Goal: Task Accomplishment & Management: Complete application form

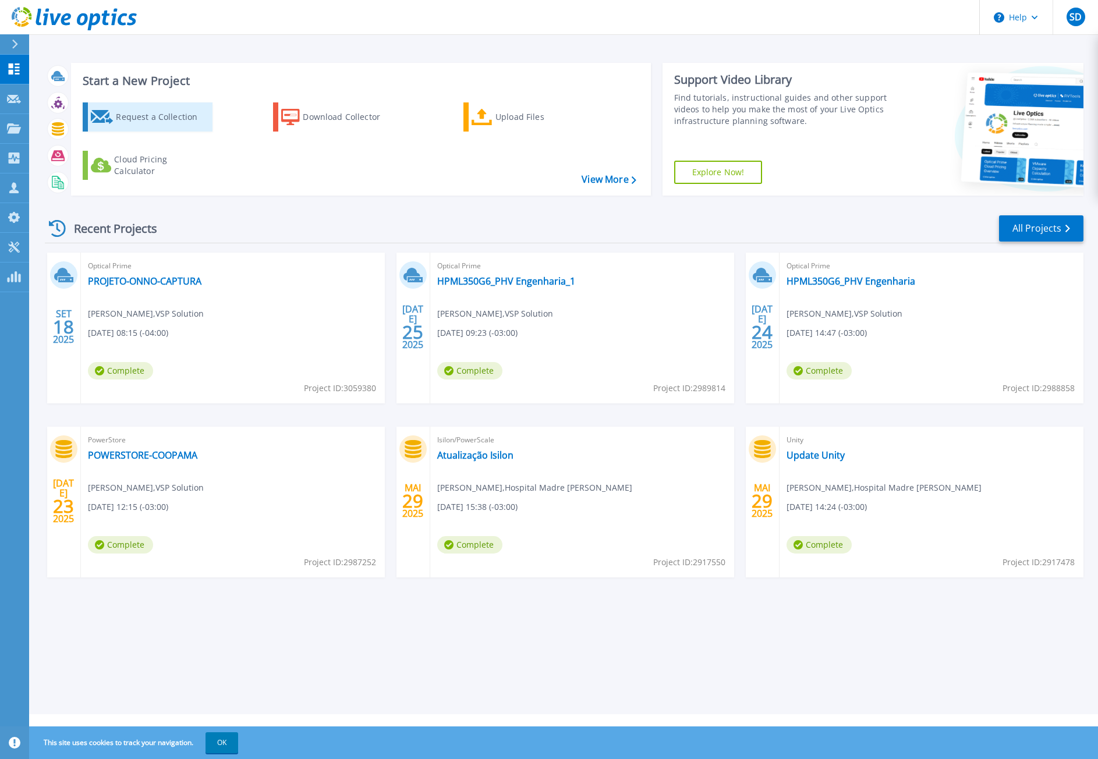
click at [166, 119] on div "Request a Collection" at bounding box center [162, 116] width 93 height 23
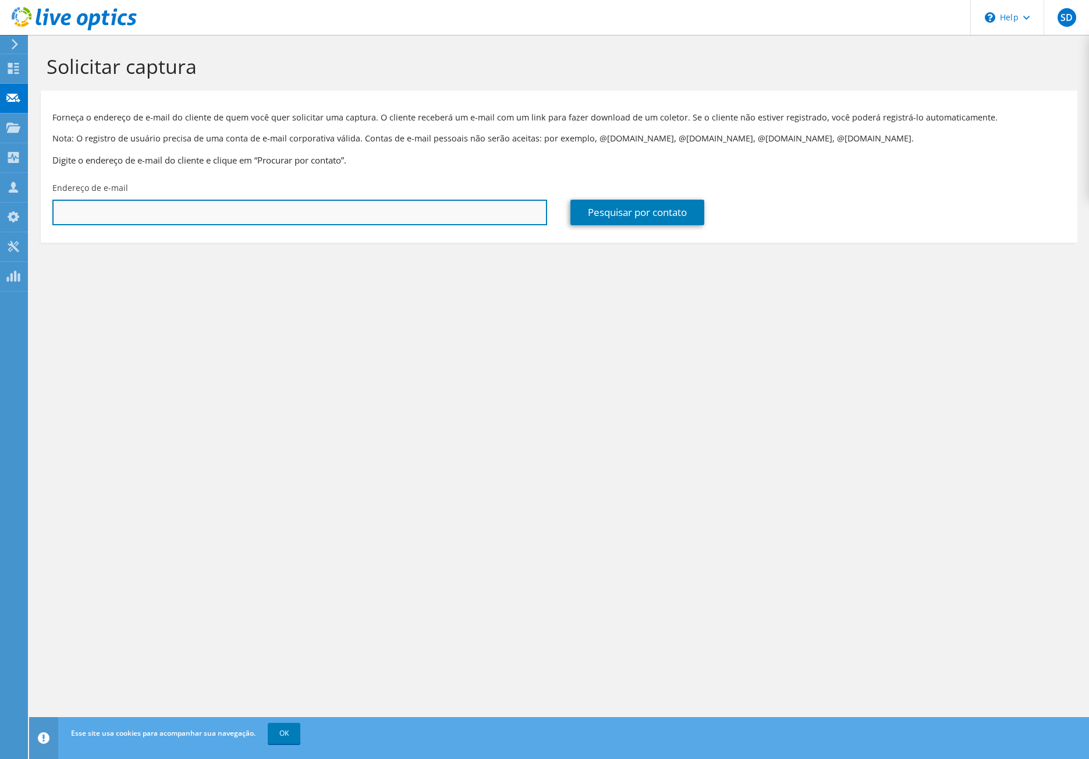
click at [402, 211] on input "text" at bounding box center [299, 213] width 495 height 26
click at [449, 209] on input "text" at bounding box center [299, 213] width 495 height 26
paste input "[EMAIL_ADDRESS][DOMAIN_NAME]"
type input "[EMAIL_ADDRESS][DOMAIN_NAME]"
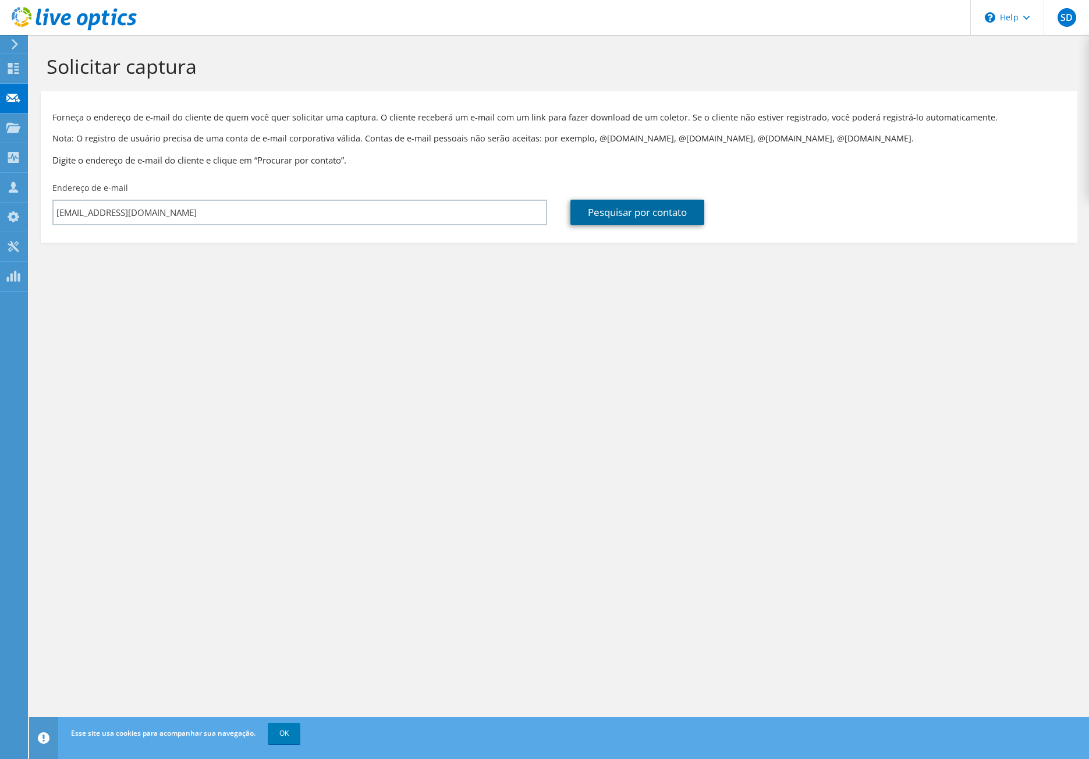
click at [605, 214] on link "Pesquisar por contato" at bounding box center [637, 213] width 134 height 26
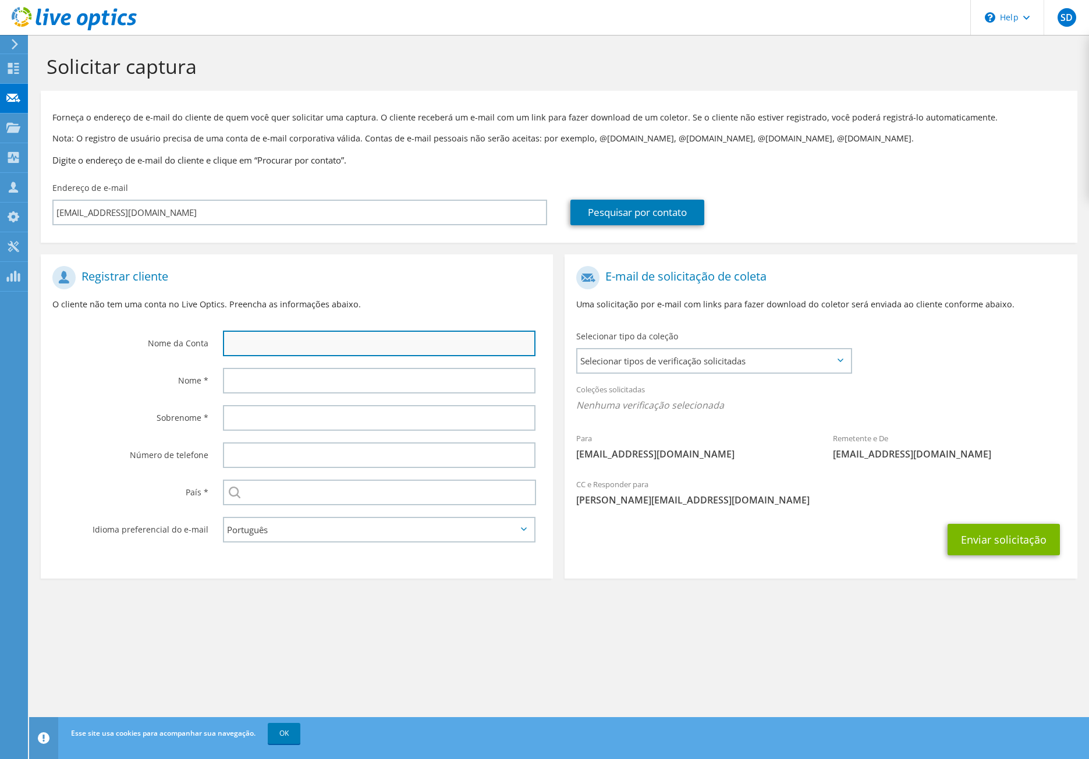
click at [328, 354] on input "text" at bounding box center [379, 344] width 313 height 26
click at [627, 358] on span "Selecionar tipos de verificação solicitadas" at bounding box center [713, 360] width 273 height 23
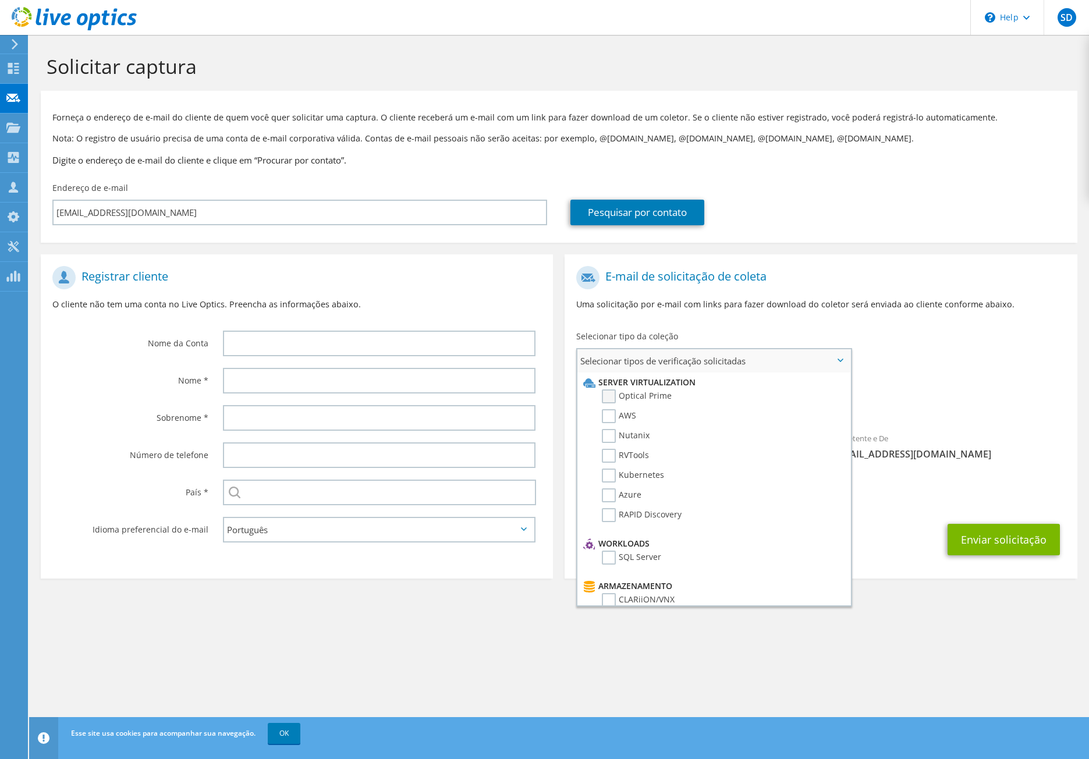
click at [611, 396] on label "Optical Prime" at bounding box center [637, 396] width 70 height 14
click at [0, 0] on input "Optical Prime" at bounding box center [0, 0] width 0 height 0
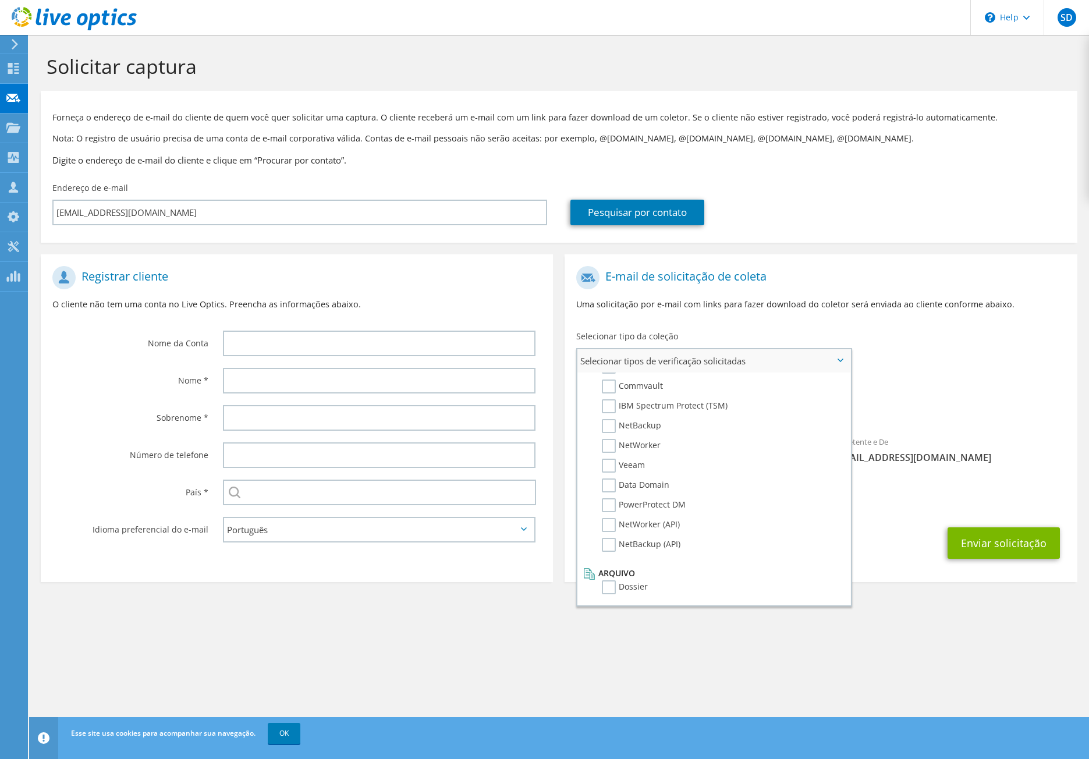
scroll to position [554, 0]
click at [614, 466] on label "Veeam" at bounding box center [623, 465] width 43 height 14
click at [0, 0] on input "Veeam" at bounding box center [0, 0] width 0 height 0
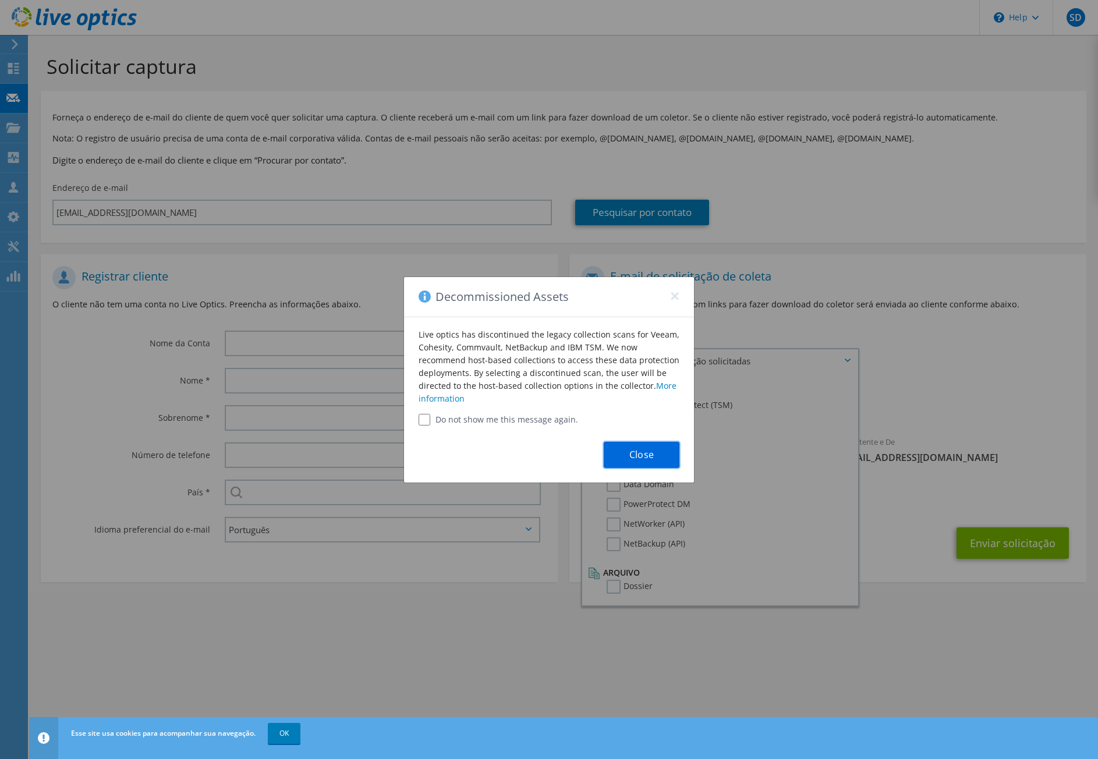
click at [643, 454] on button "Close" at bounding box center [642, 455] width 76 height 26
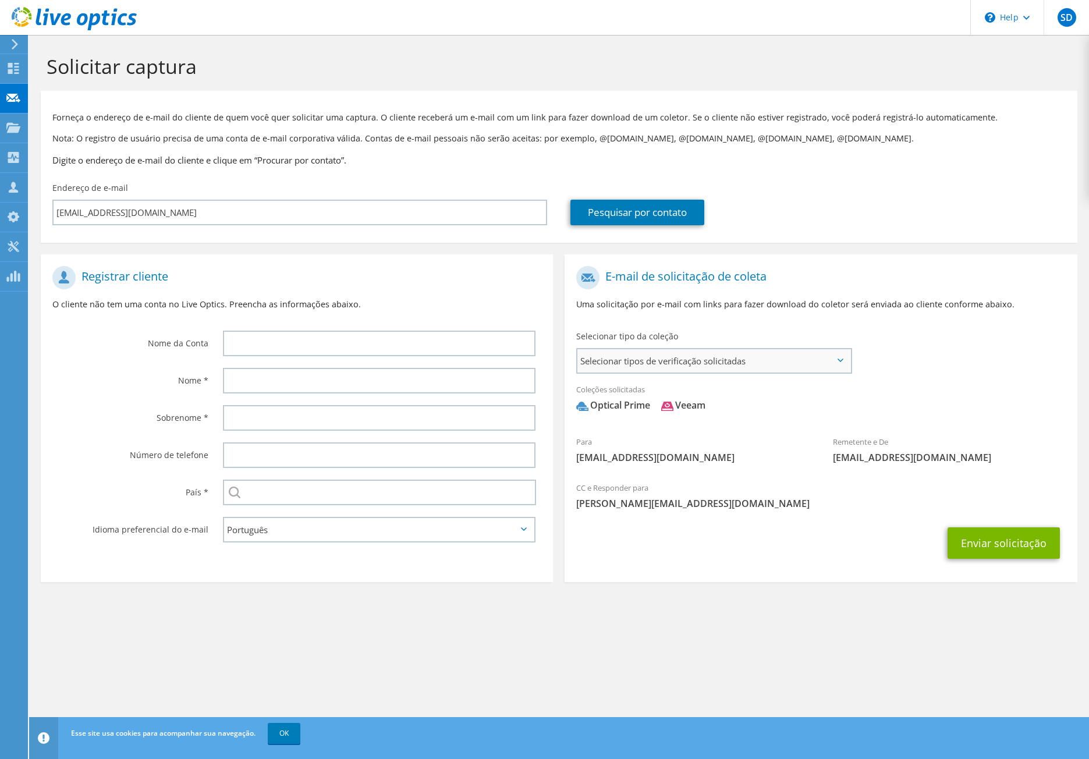
click at [697, 371] on span "Selecionar tipos de verificação solicitadas" at bounding box center [713, 360] width 273 height 23
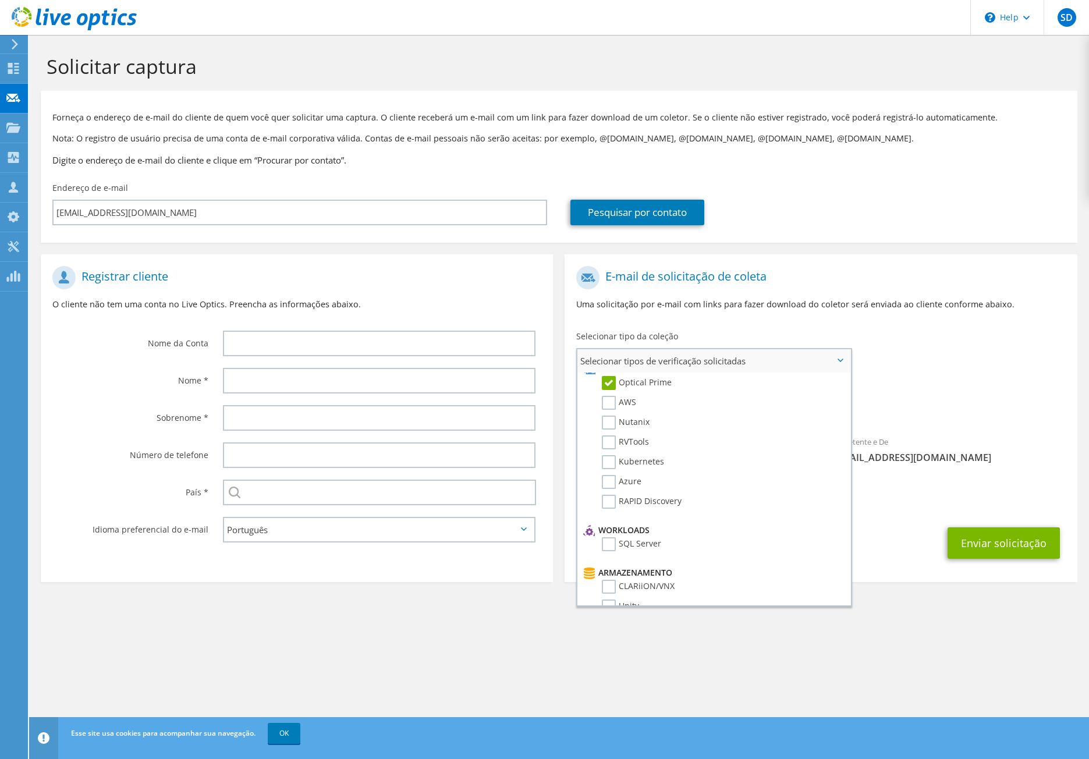
scroll to position [0, 0]
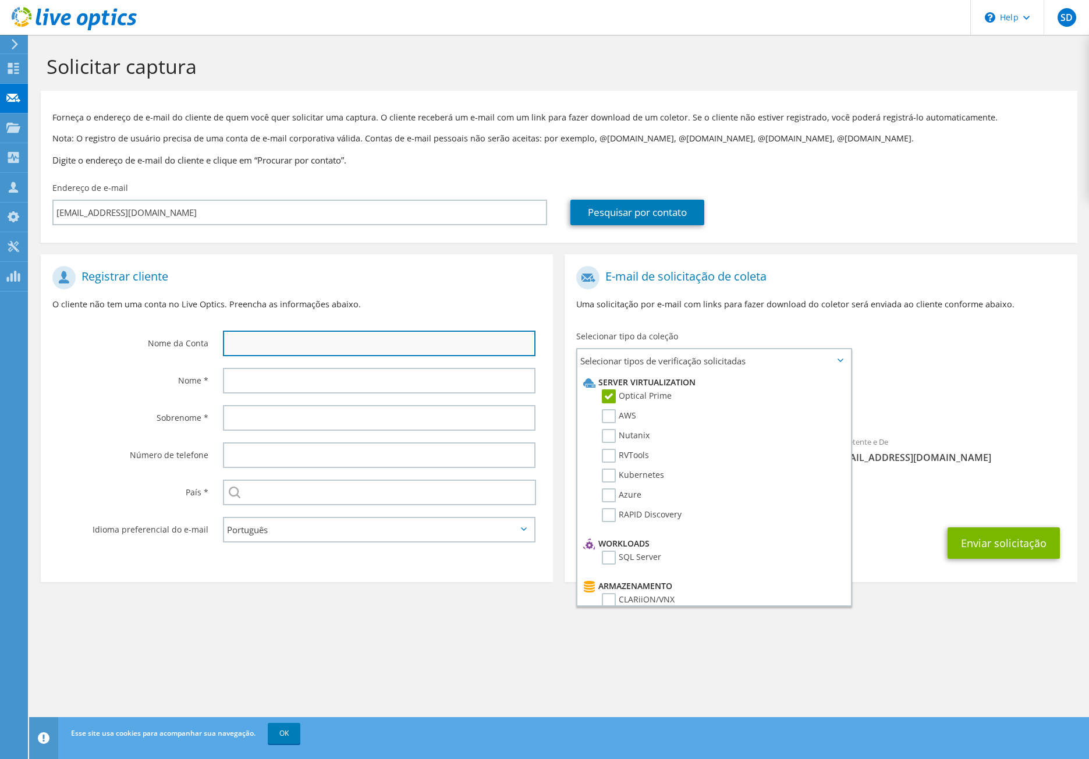
click at [317, 343] on input "text" at bounding box center [379, 344] width 313 height 26
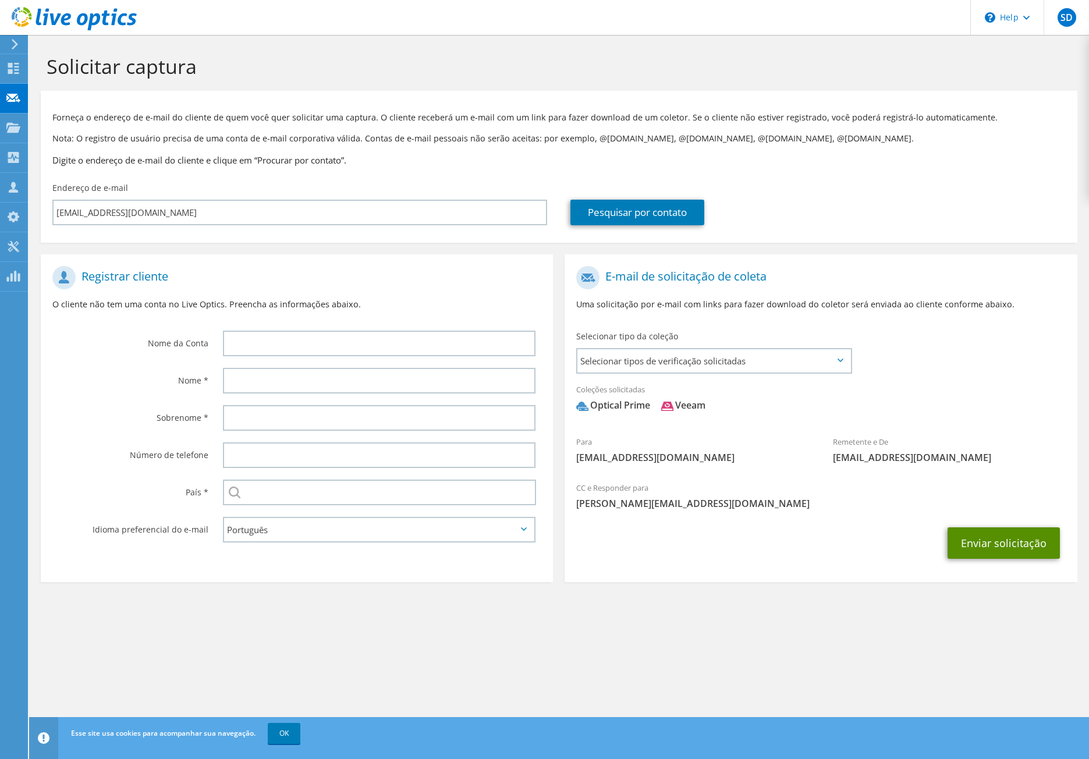
click at [986, 542] on button "Enviar solicitação" at bounding box center [1004, 542] width 112 height 31
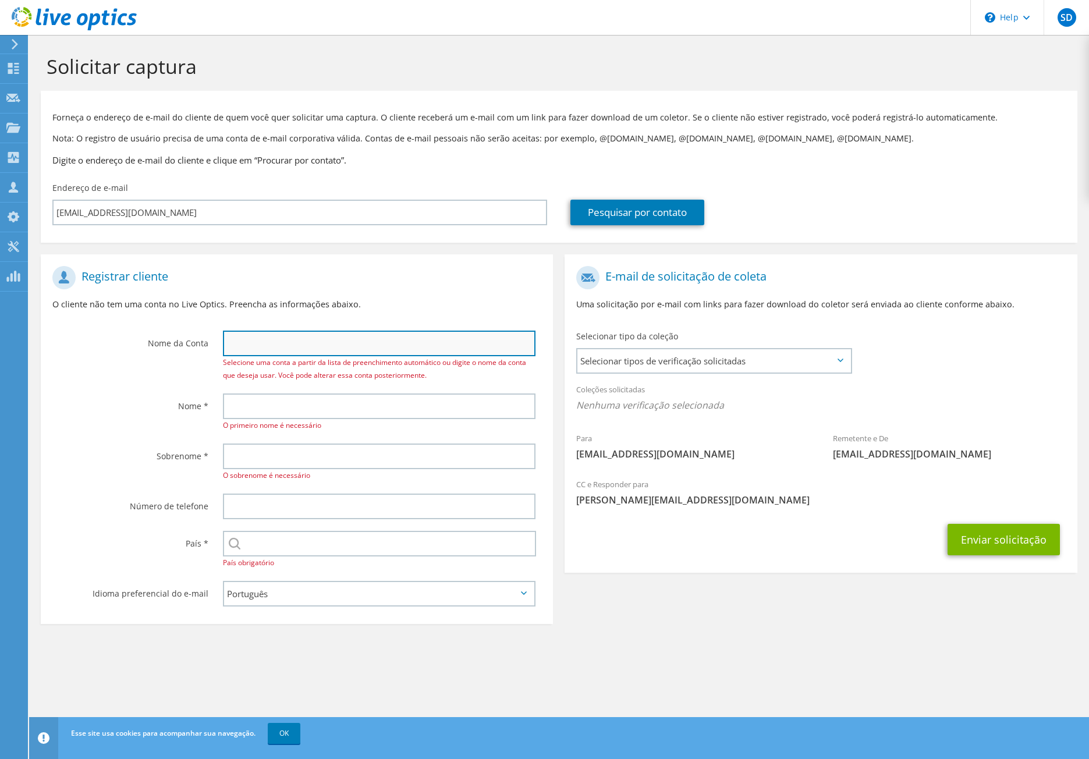
click at [321, 346] on input "text" at bounding box center [379, 344] width 313 height 26
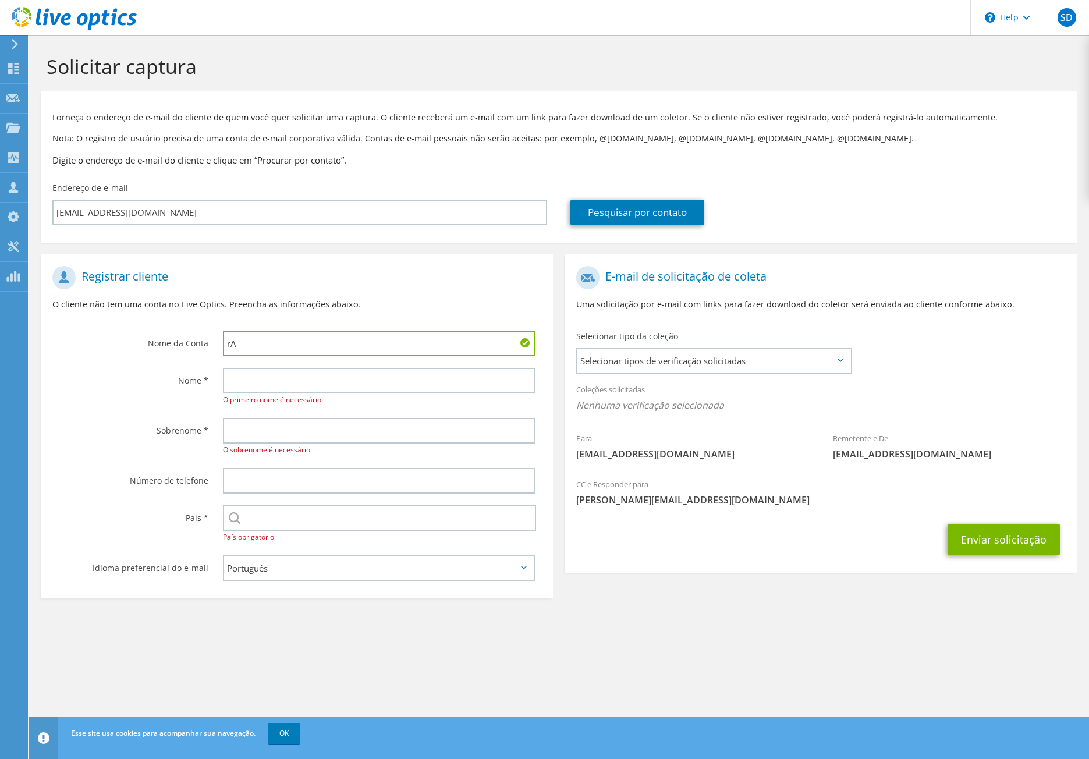
type input "r"
type input "u"
type input "i"
type input "u"
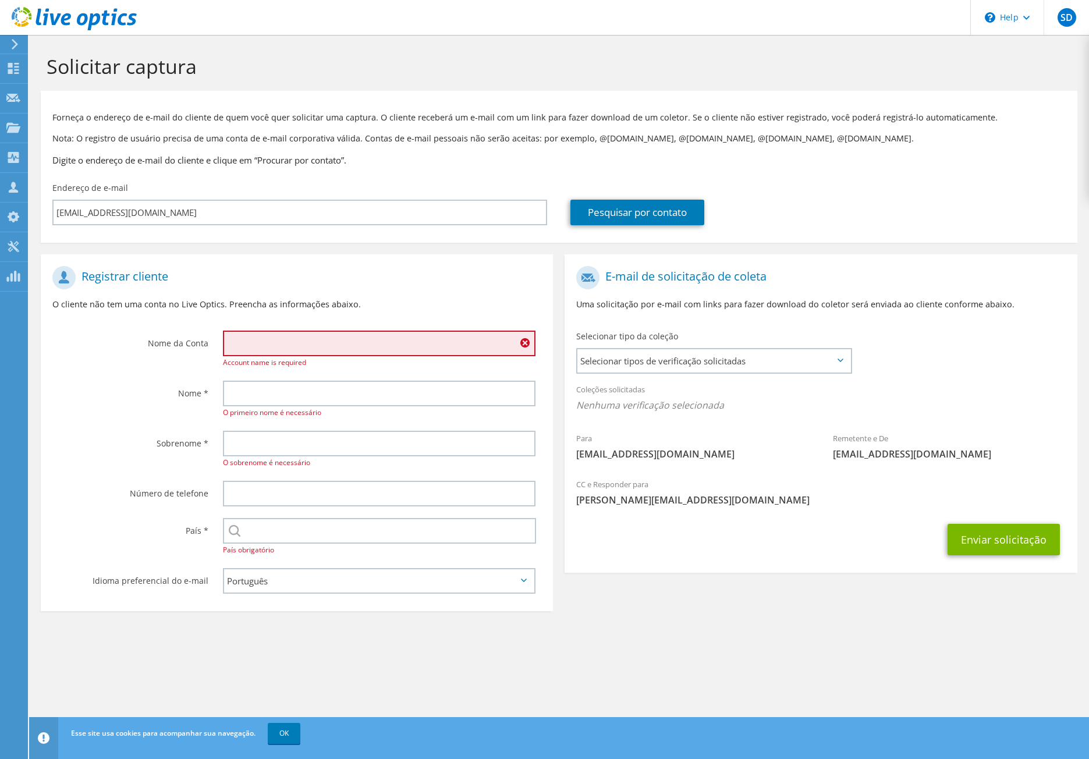
type input "i"
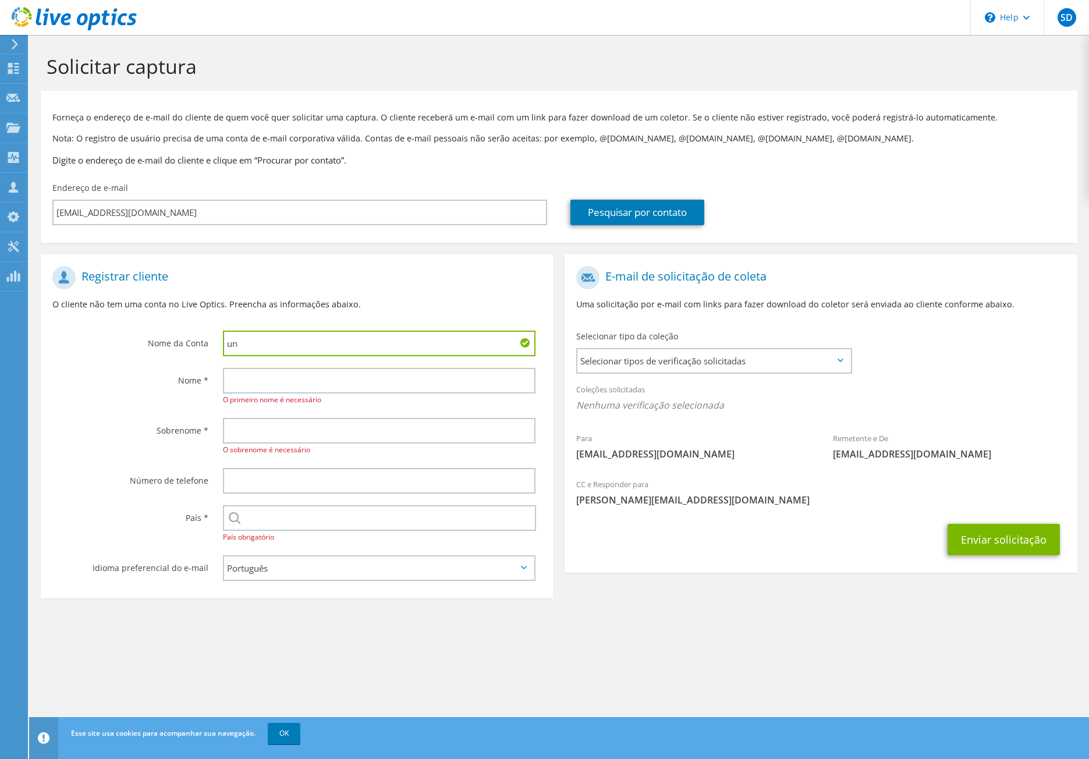
type input "u"
